Goal: Transaction & Acquisition: Purchase product/service

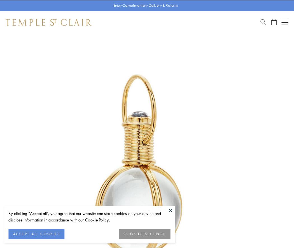
scroll to position [146, 0]
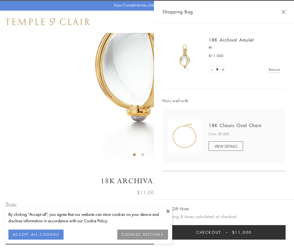
click at [224, 233] on button "Checkout $11,000" at bounding box center [223, 232] width 123 height 15
